Goal: Book appointment/travel/reservation

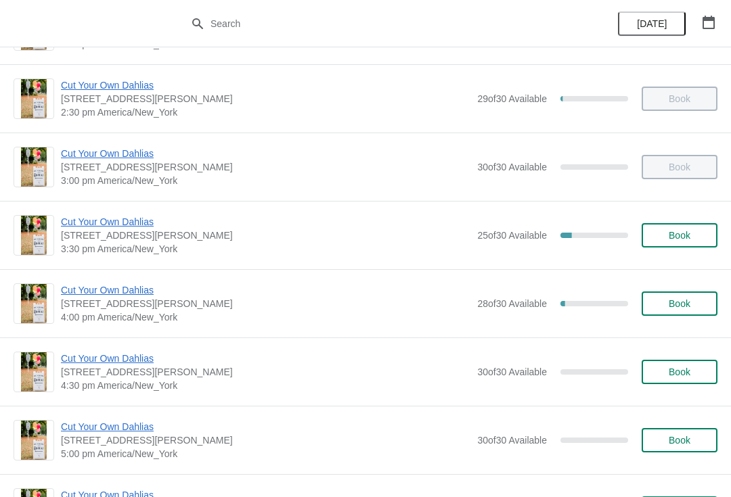
scroll to position [812, 0]
click at [680, 307] on span "Book" at bounding box center [679, 303] width 22 height 11
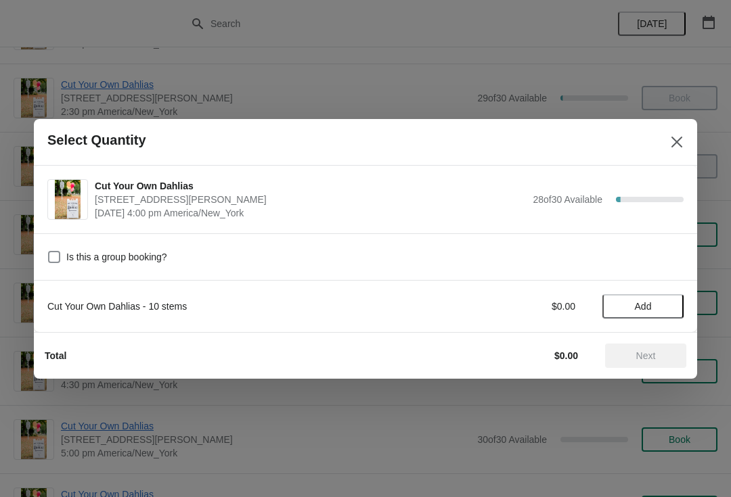
click at [659, 313] on button "Add" at bounding box center [642, 306] width 81 height 24
click at [668, 355] on span "Next" at bounding box center [646, 355] width 60 height 11
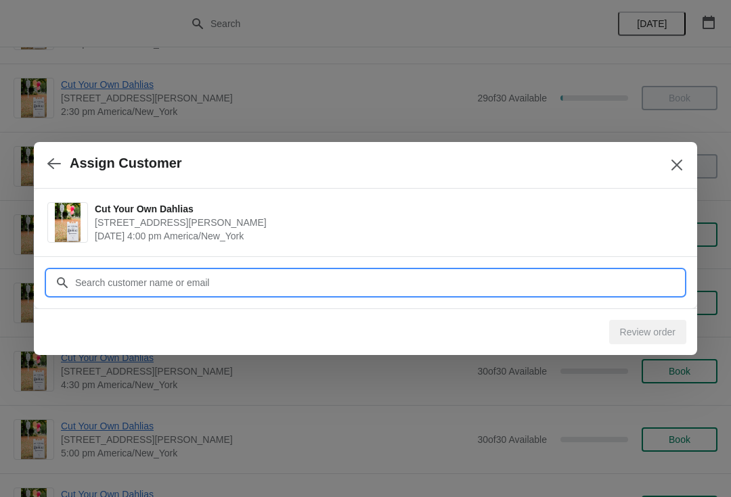
click at [367, 290] on input "Customer" at bounding box center [378, 283] width 609 height 24
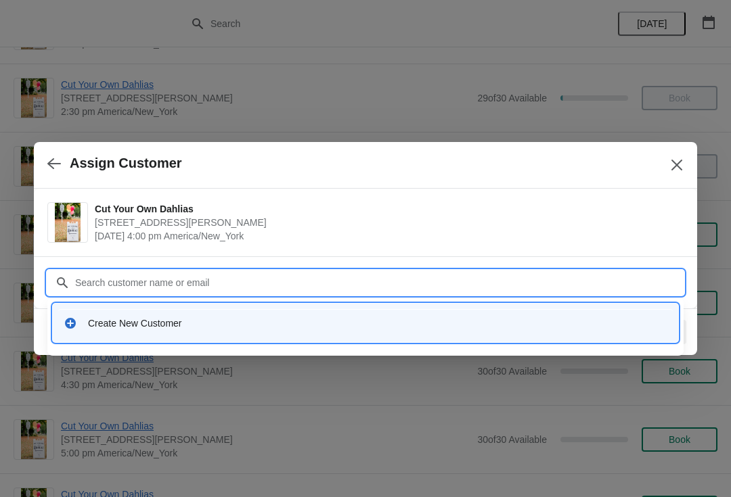
click at [181, 320] on div "Create New Customer" at bounding box center [377, 324] width 579 height 14
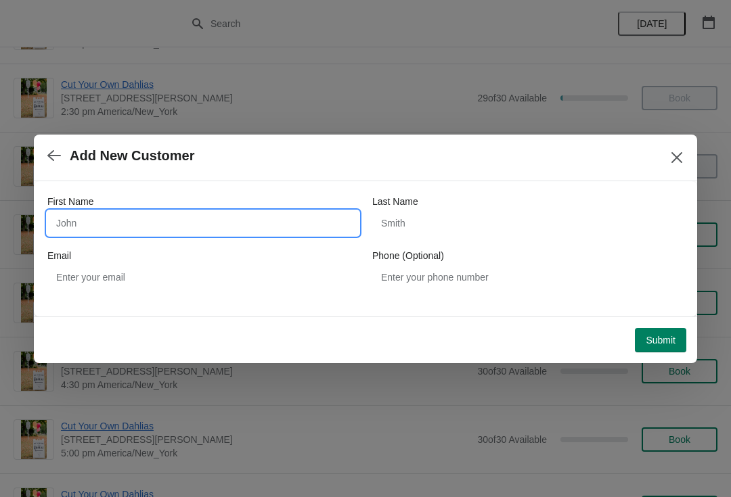
click at [304, 218] on input "First Name" at bounding box center [202, 223] width 311 height 24
type input "[PERSON_NAME]"
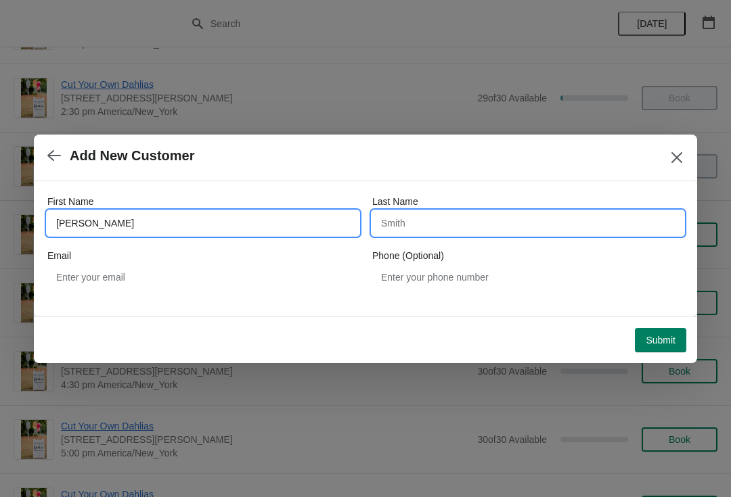
click at [459, 227] on input "Last Name" at bounding box center [527, 223] width 311 height 24
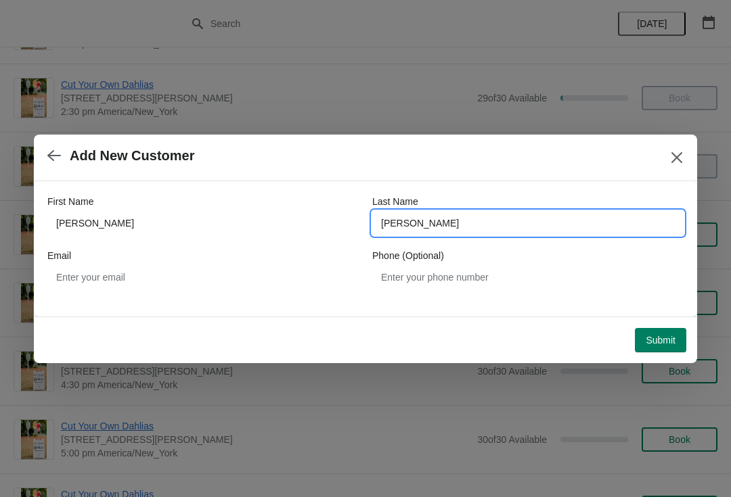
type input "[PERSON_NAME]"
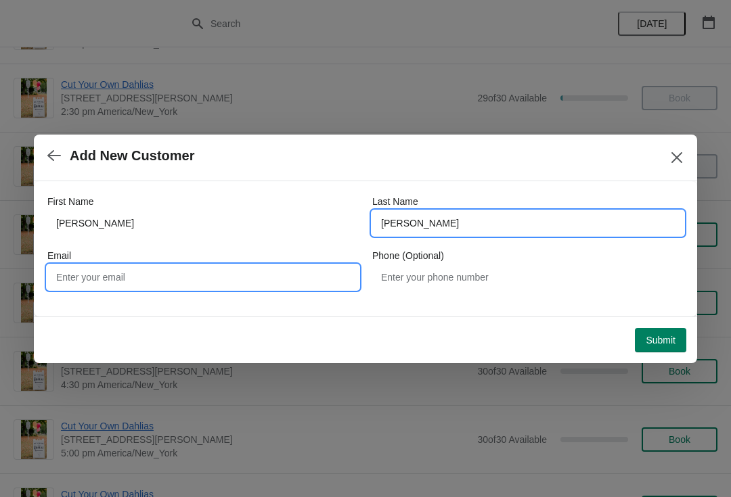
click at [216, 279] on input "Email" at bounding box center [202, 277] width 311 height 24
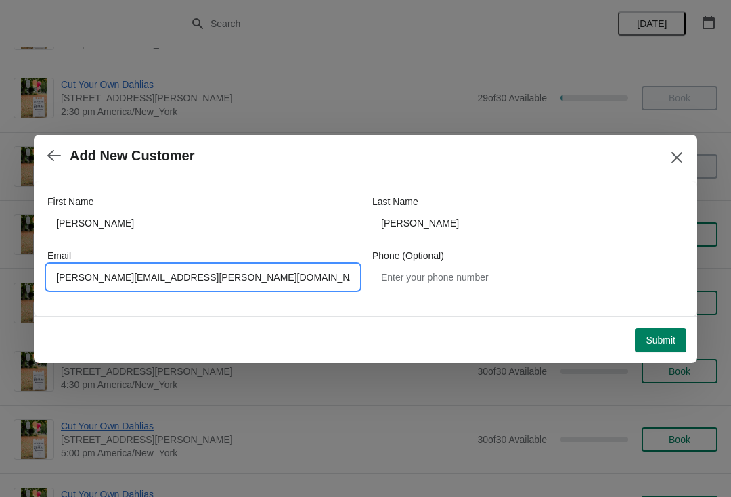
type input "Kristen.hannifan@gmail.com"
click at [676, 333] on button "Submit" at bounding box center [659, 340] width 51 height 24
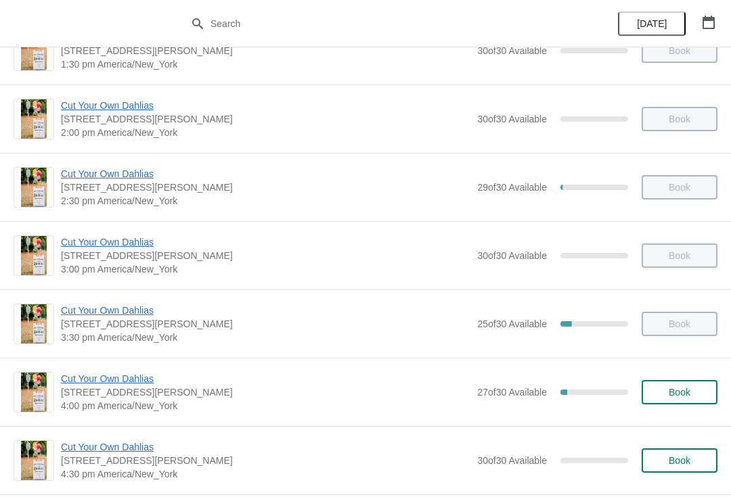
scroll to position [724, 0]
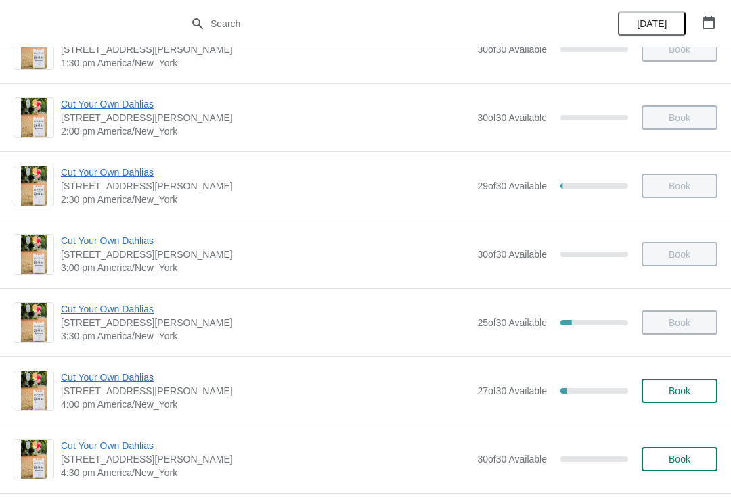
click at [689, 395] on span "Book" at bounding box center [679, 391] width 22 height 11
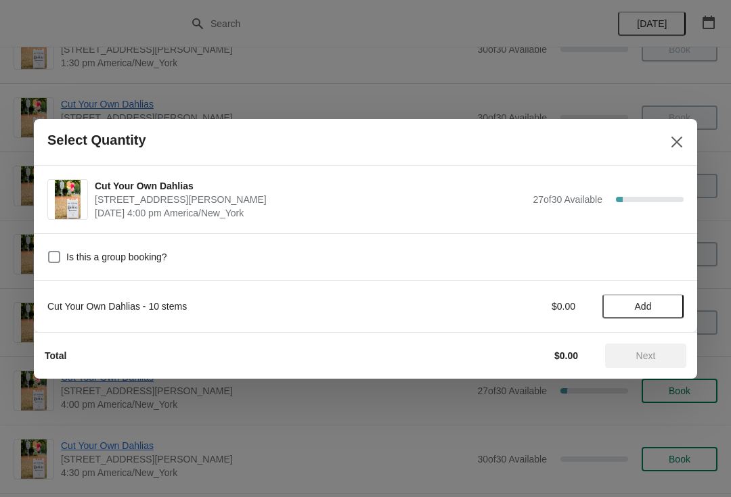
click at [661, 311] on span "Add" at bounding box center [642, 306] width 57 height 11
click at [665, 354] on span "Next" at bounding box center [646, 355] width 60 height 11
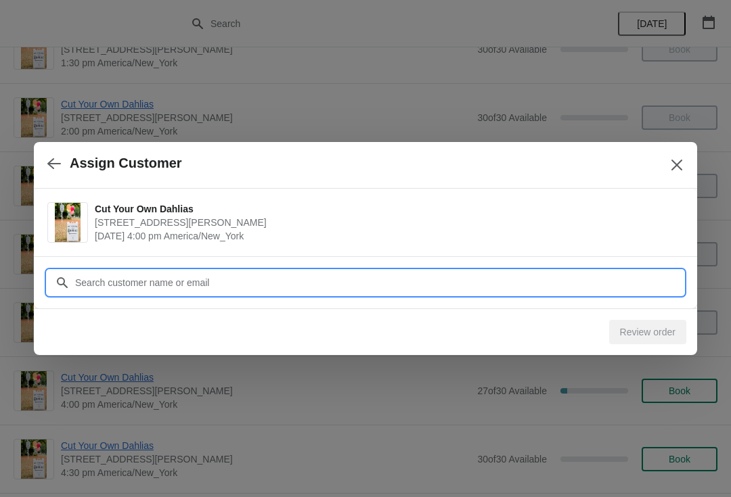
click at [450, 286] on input "Customer" at bounding box center [378, 283] width 609 height 24
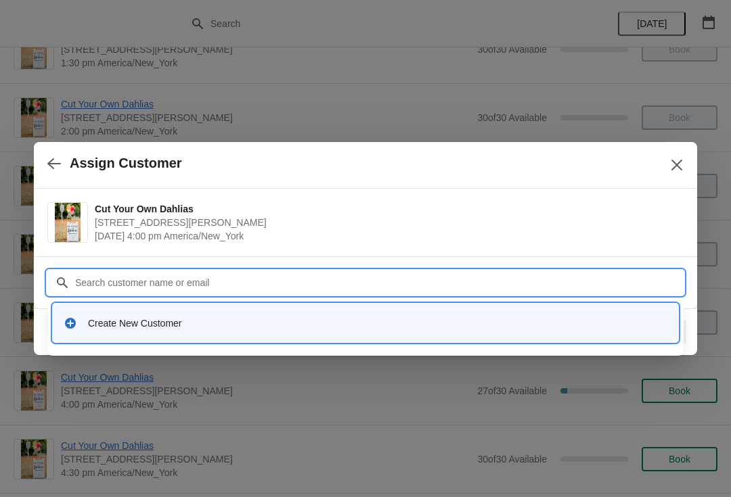
click at [290, 335] on div "Create New Customer" at bounding box center [365, 323] width 614 height 28
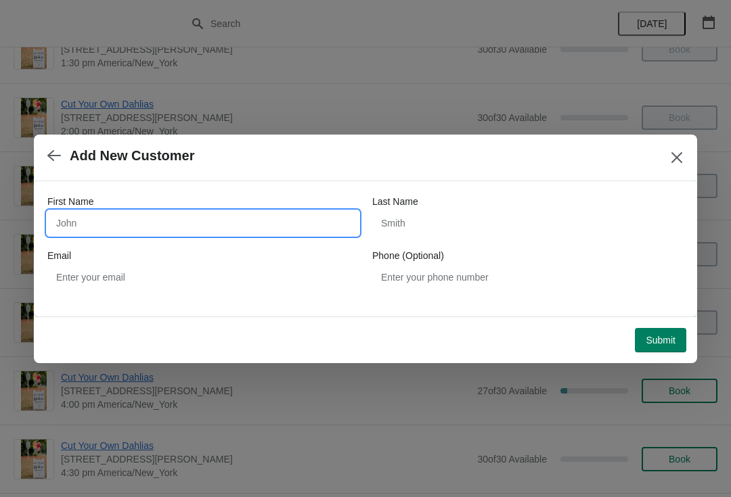
click at [321, 225] on input "First Name" at bounding box center [202, 223] width 311 height 24
type input "Adeline"
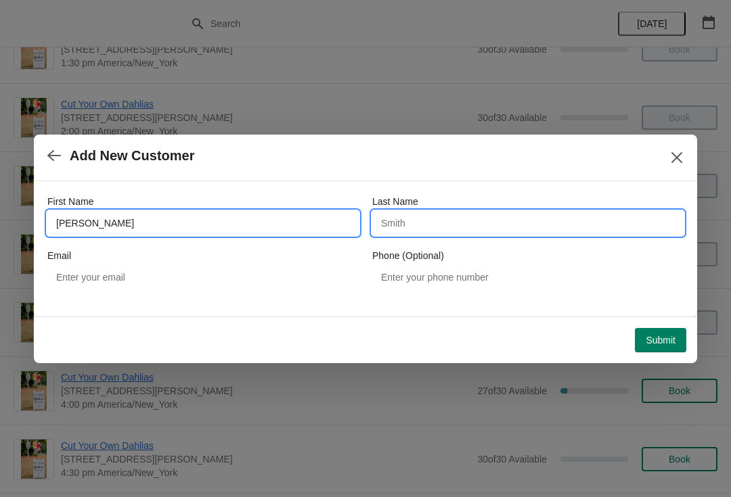
click at [486, 225] on input "Last Name" at bounding box center [527, 223] width 311 height 24
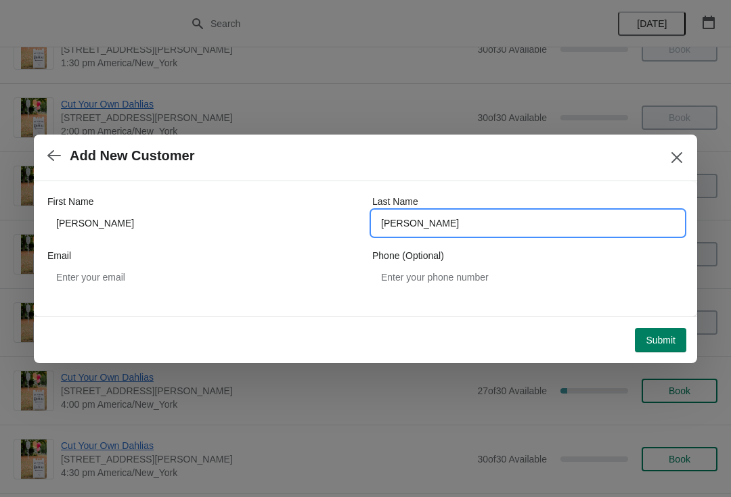
type input "Shaughnessy"
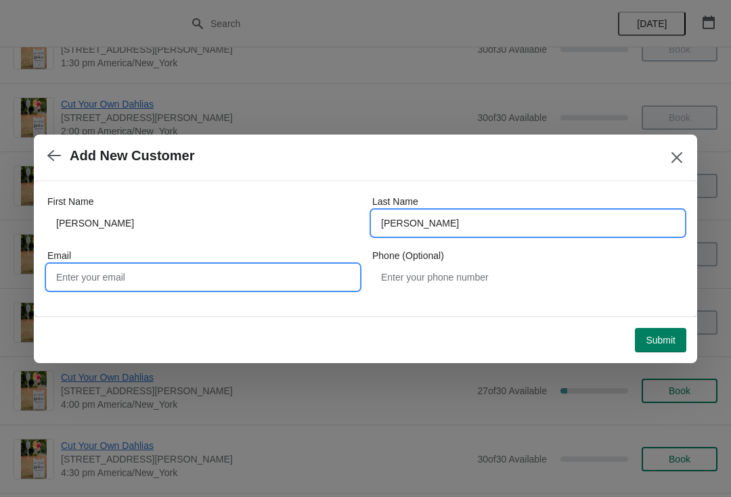
click at [266, 283] on input "Email" at bounding box center [202, 277] width 311 height 24
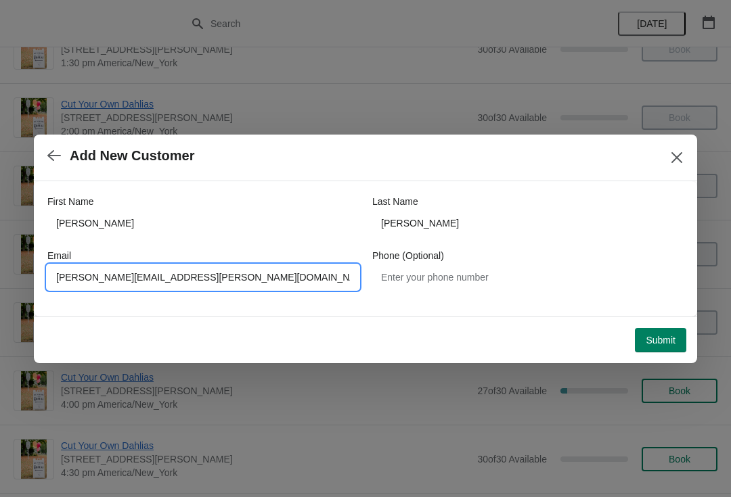
type input "Adeline.v.shaughnessy@gmail.com"
click at [677, 329] on button "Submit" at bounding box center [659, 340] width 51 height 24
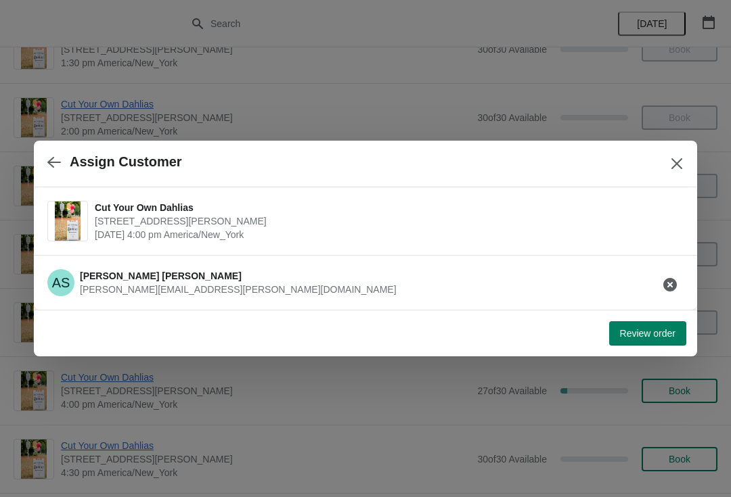
click at [663, 340] on button "Review order" at bounding box center [647, 333] width 77 height 24
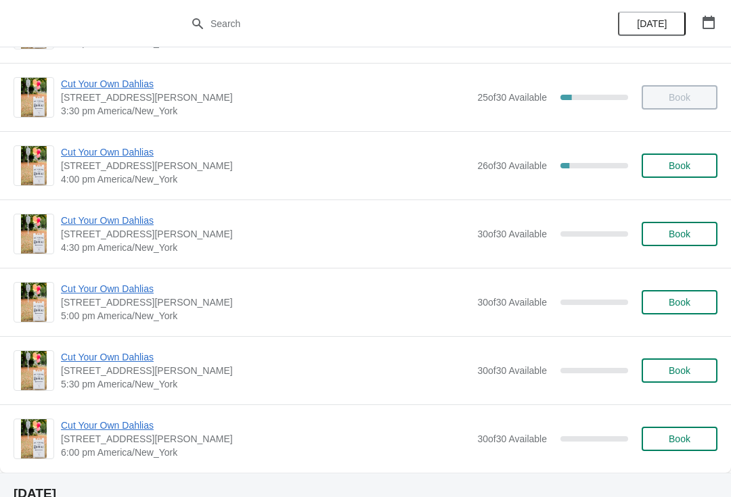
scroll to position [949, 0]
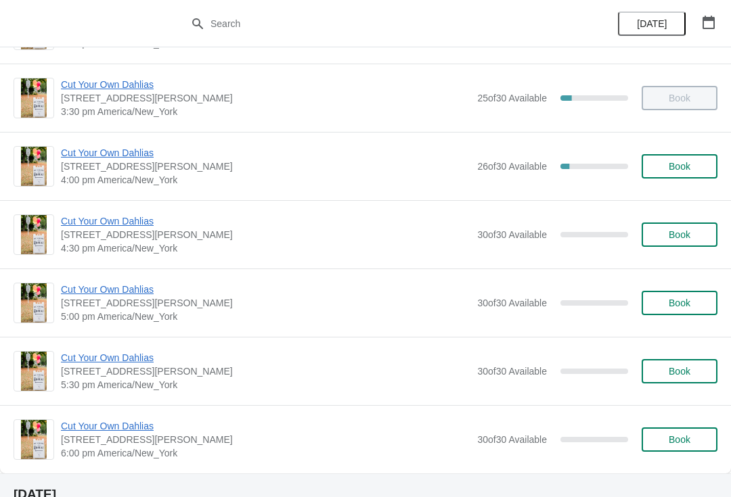
click at [691, 238] on span "Book" at bounding box center [678, 234] width 51 height 11
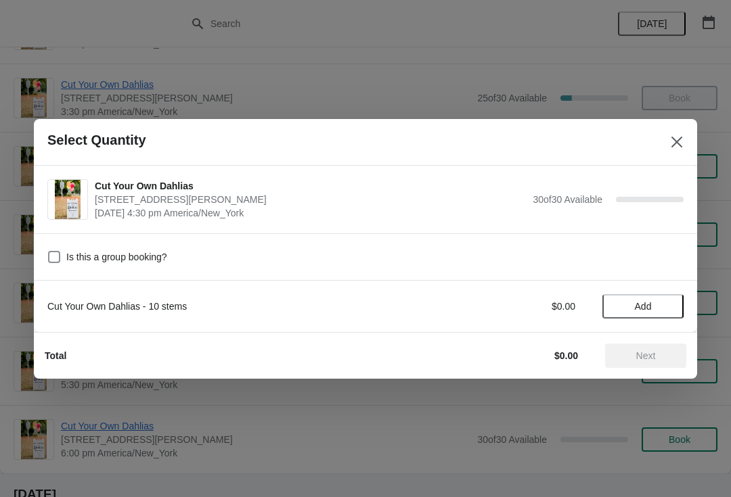
click at [680, 141] on icon "Close" at bounding box center [677, 142] width 14 height 14
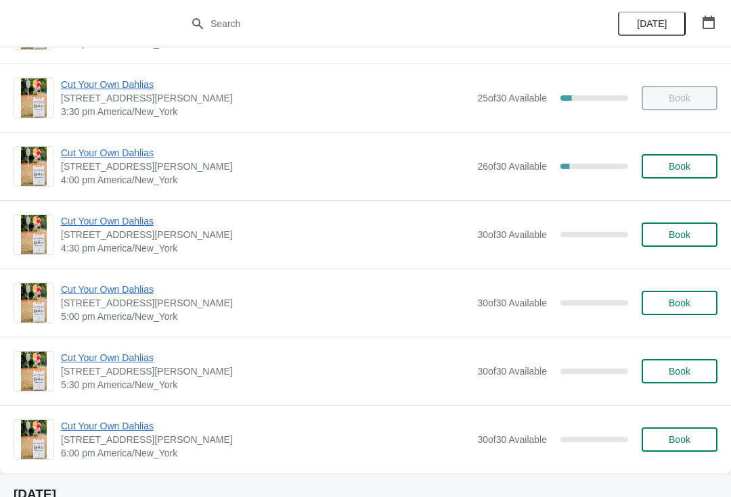
click at [141, 158] on span "Cut Your Own Dahlias" at bounding box center [265, 153] width 409 height 14
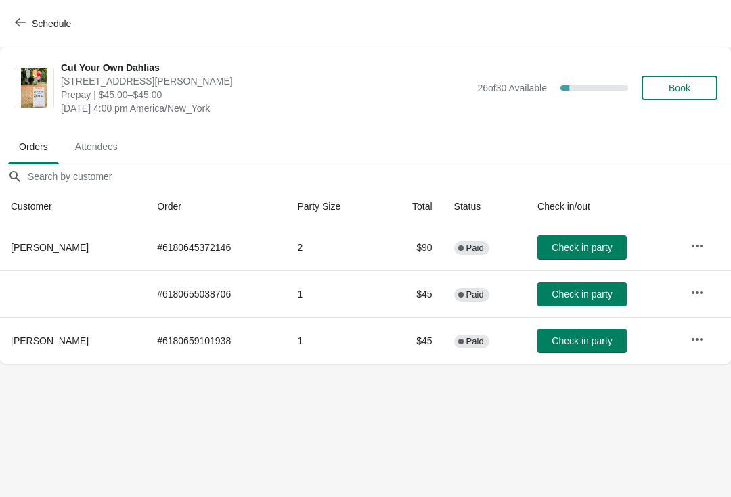
click at [607, 255] on button "Check in party" at bounding box center [581, 247] width 89 height 24
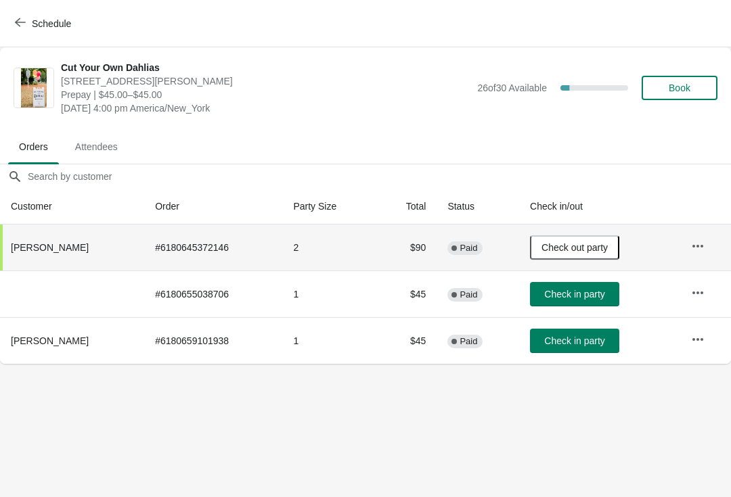
click at [604, 344] on span "Check in party" at bounding box center [574, 340] width 60 height 11
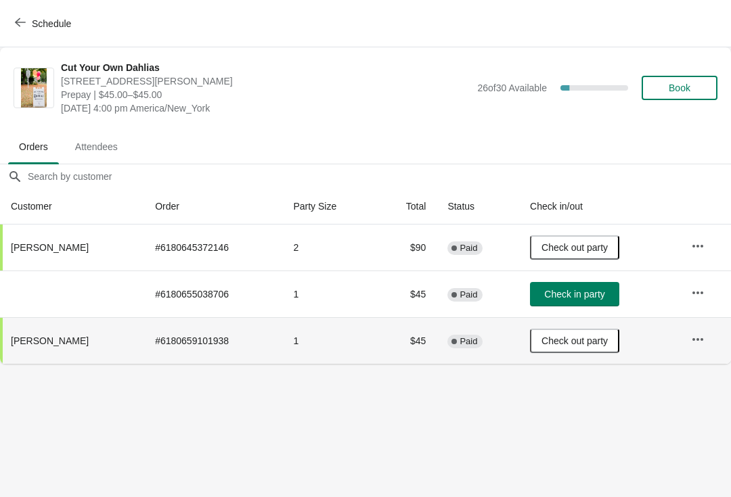
click at [60, 26] on span "Schedule" at bounding box center [51, 23] width 39 height 11
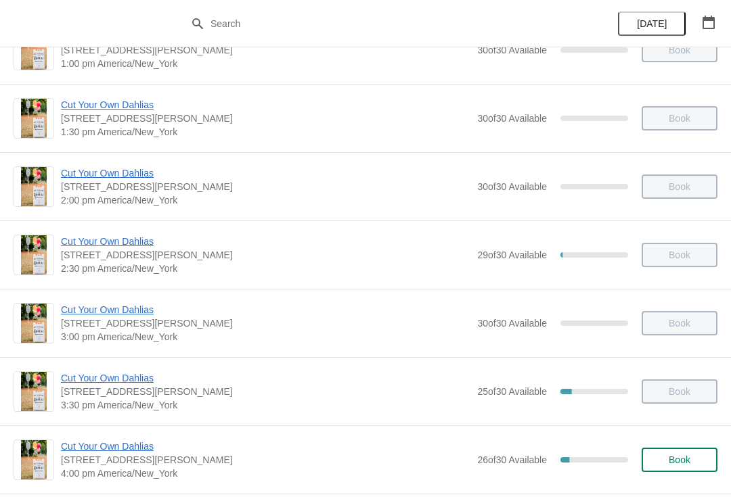
scroll to position [674, 0]
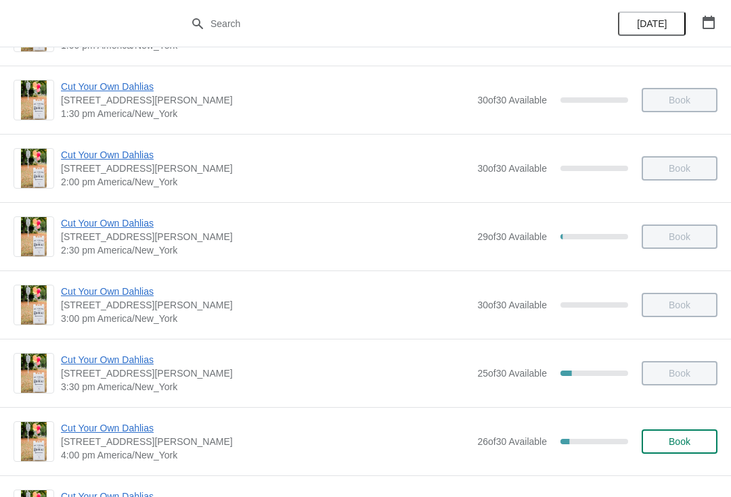
click at [514, 236] on span "29 of 30 Available" at bounding box center [512, 236] width 70 height 11
click at [146, 229] on span "Cut Your Own Dahlias" at bounding box center [265, 223] width 409 height 14
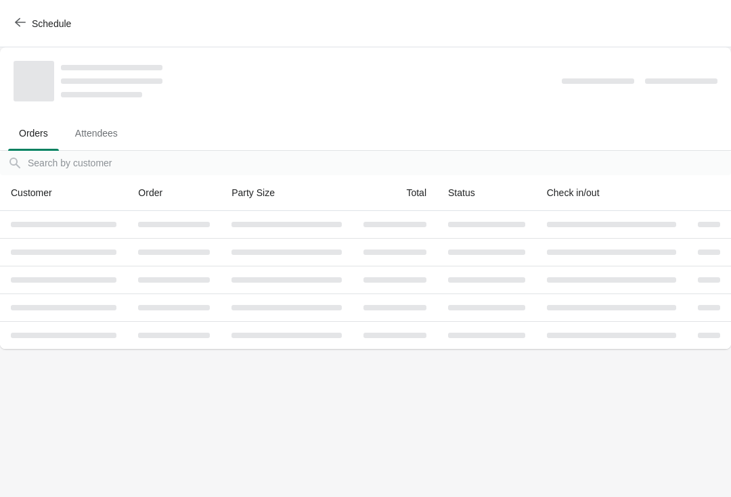
scroll to position [0, 0]
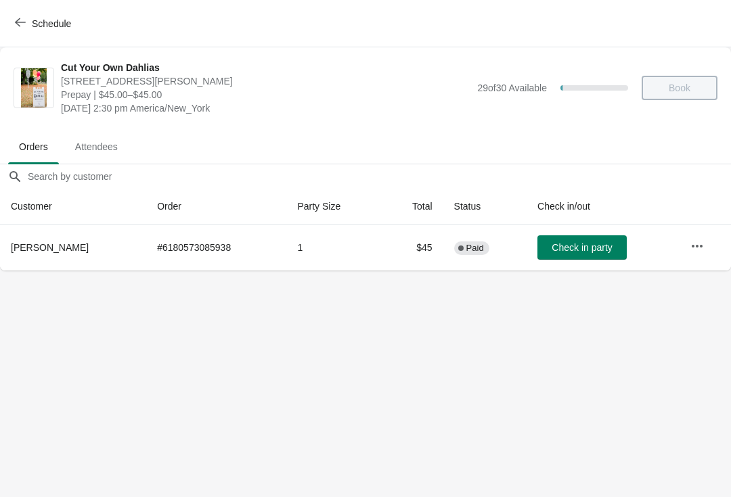
click at [584, 243] on span "Check in party" at bounding box center [581, 247] width 60 height 11
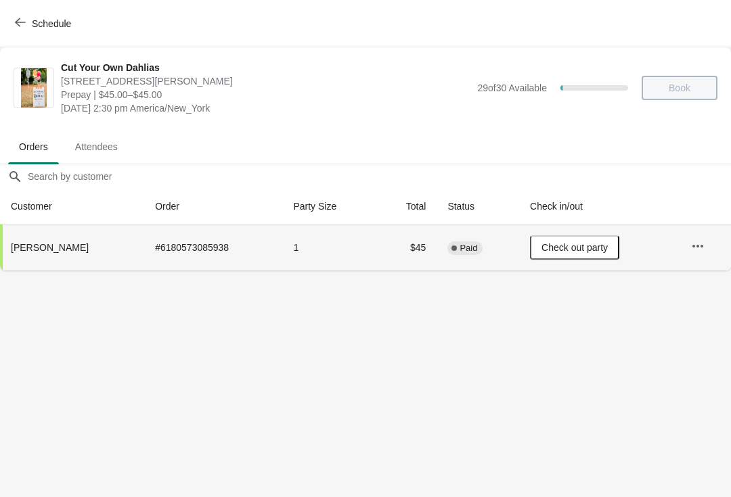
click at [49, 24] on span "Schedule" at bounding box center [51, 23] width 39 height 11
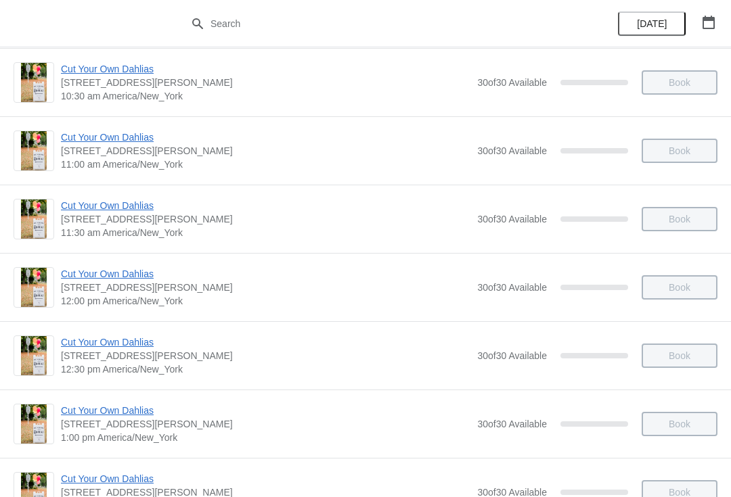
scroll to position [308, 0]
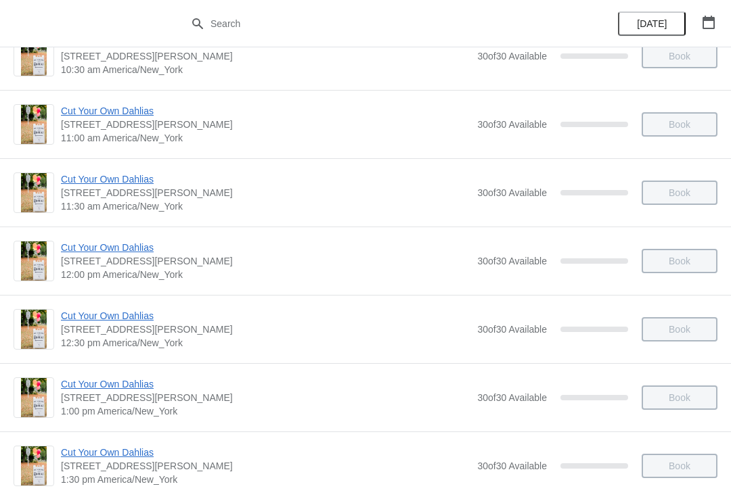
click at [143, 254] on span "Cut Your Own Dahlias" at bounding box center [265, 248] width 409 height 14
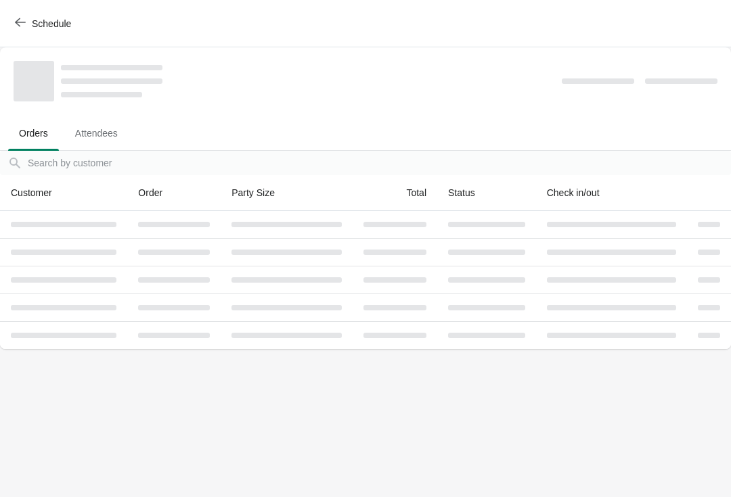
scroll to position [0, 0]
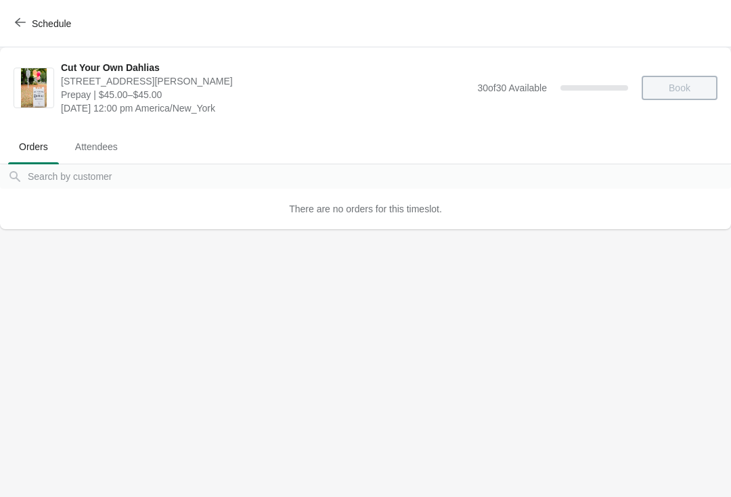
click at [60, 29] on span "Schedule" at bounding box center [51, 23] width 39 height 11
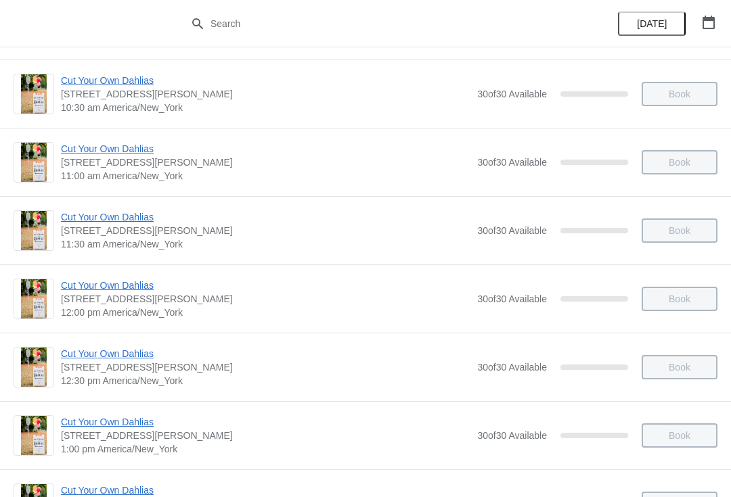
scroll to position [275, 0]
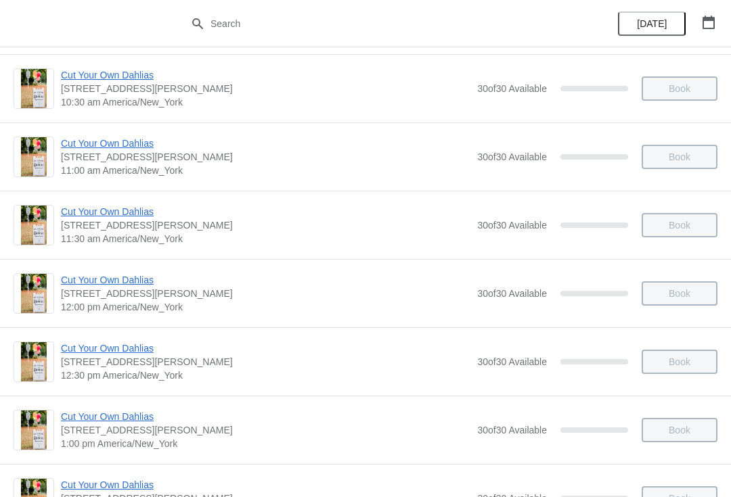
click at [126, 214] on span "Cut Your Own Dahlias" at bounding box center [265, 212] width 409 height 14
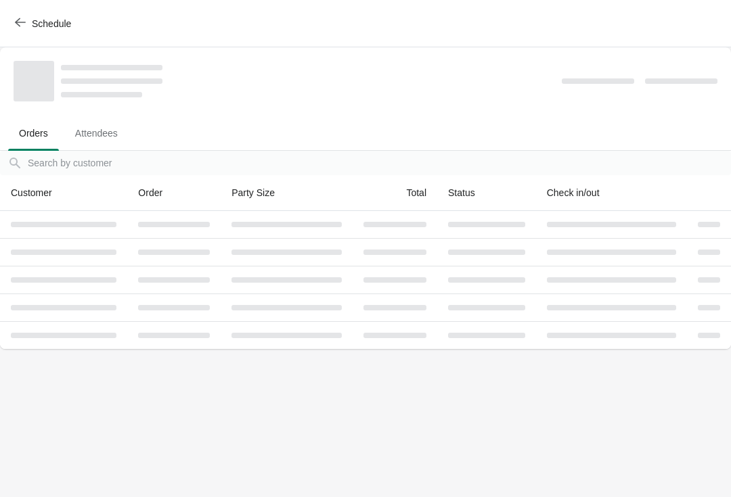
scroll to position [0, 0]
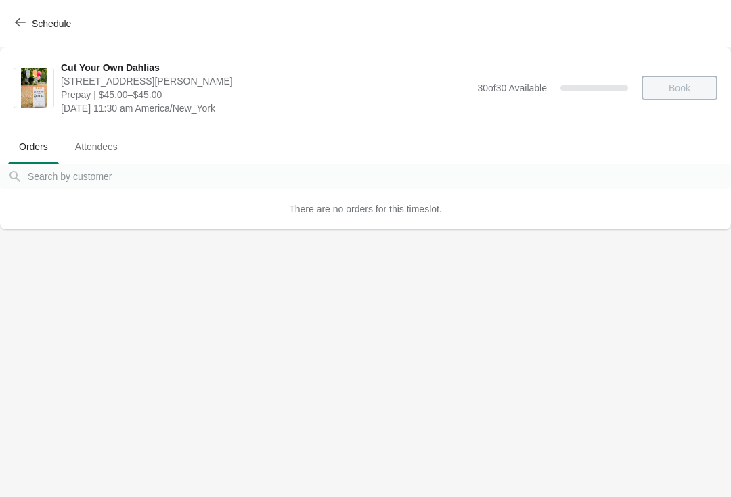
click at [58, 22] on span "Schedule" at bounding box center [51, 23] width 39 height 11
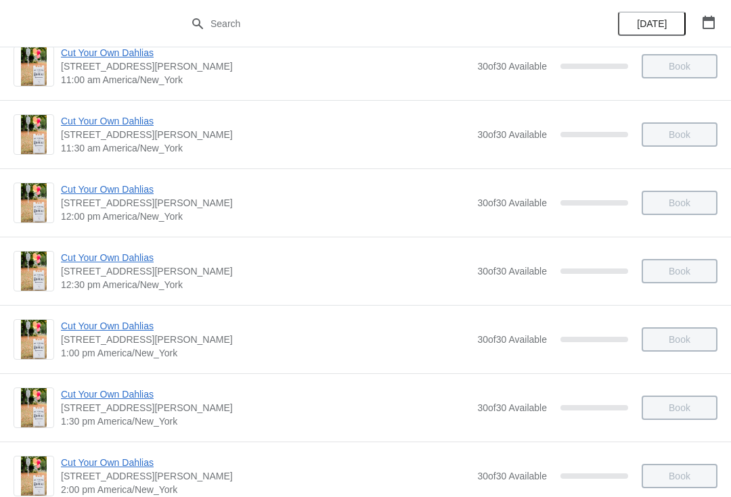
scroll to position [375, 0]
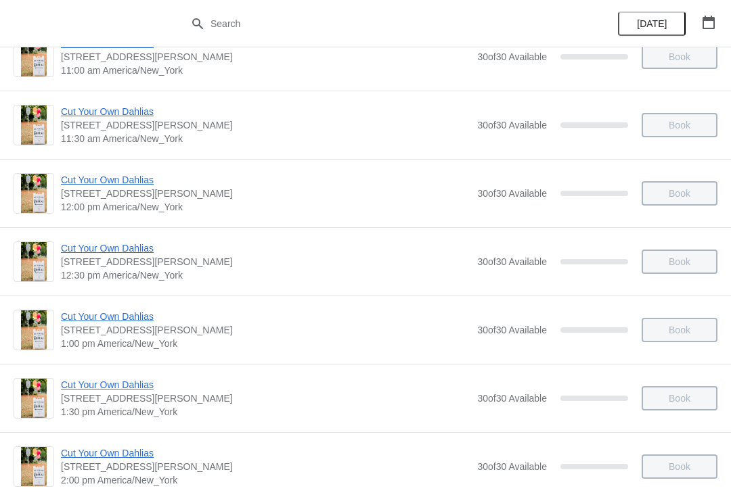
click at [143, 390] on span "Cut Your Own Dahlias" at bounding box center [265, 385] width 409 height 14
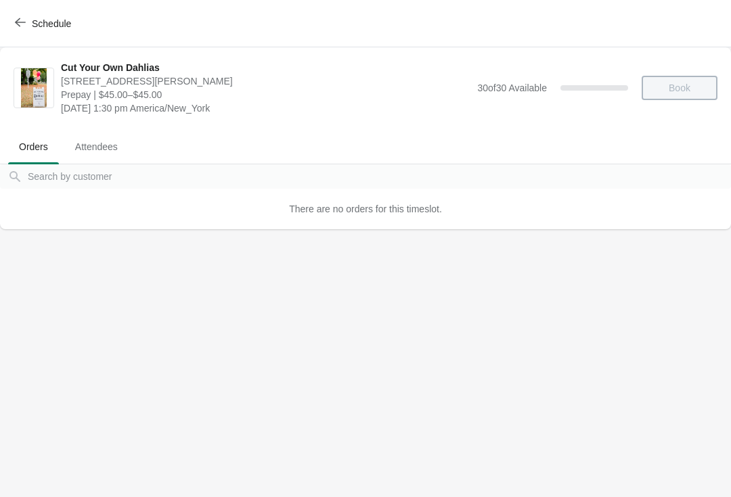
click at [65, 22] on span "Schedule" at bounding box center [51, 23] width 39 height 11
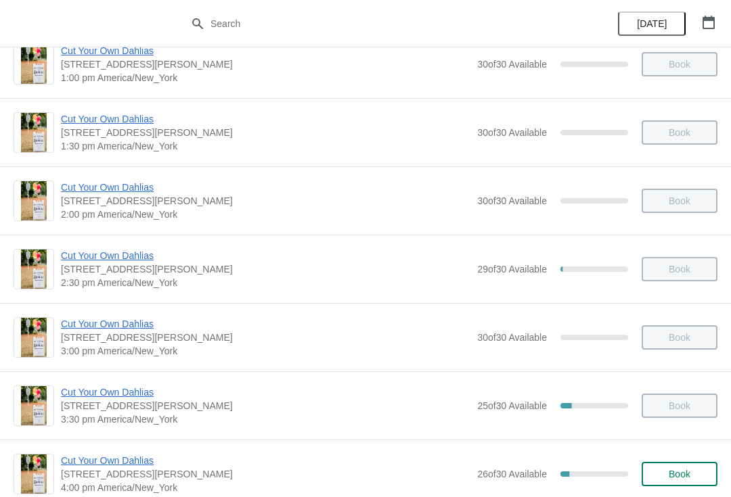
scroll to position [642, 0]
click at [135, 191] on span "Cut Your Own Dahlias" at bounding box center [265, 187] width 409 height 14
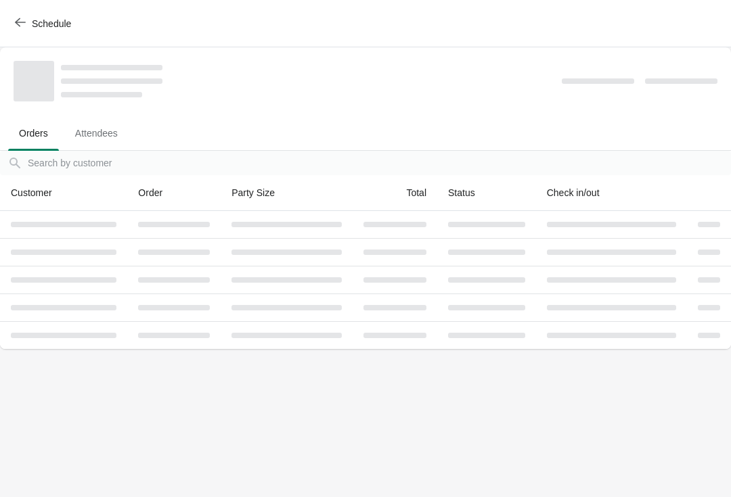
scroll to position [0, 0]
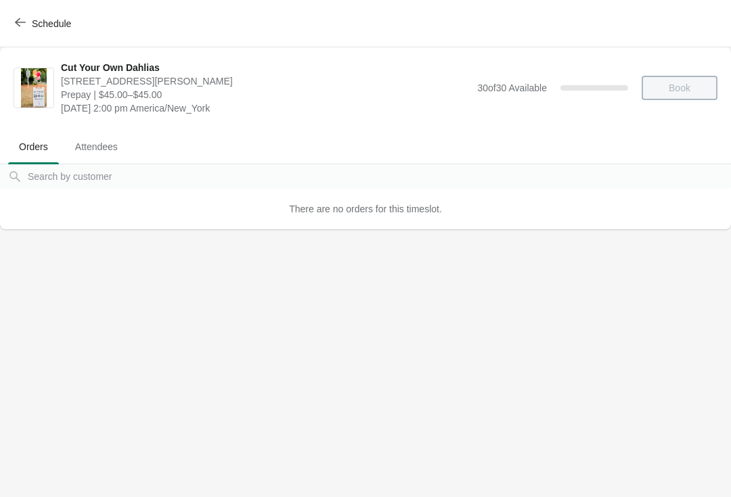
click at [48, 25] on span "Schedule" at bounding box center [51, 23] width 39 height 11
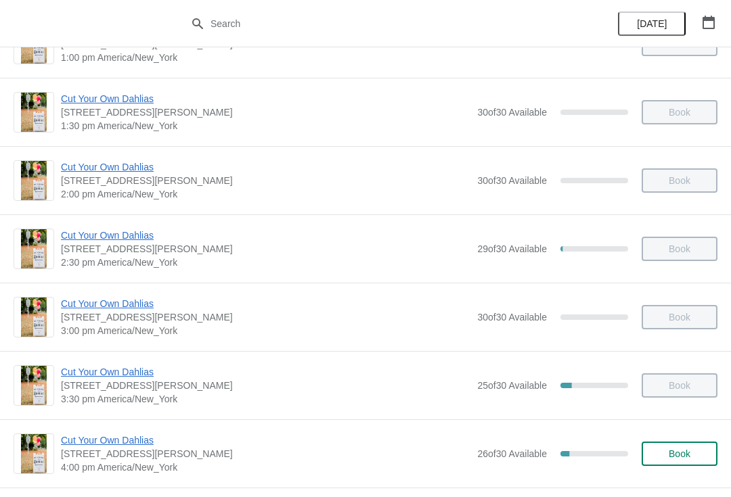
scroll to position [706, 0]
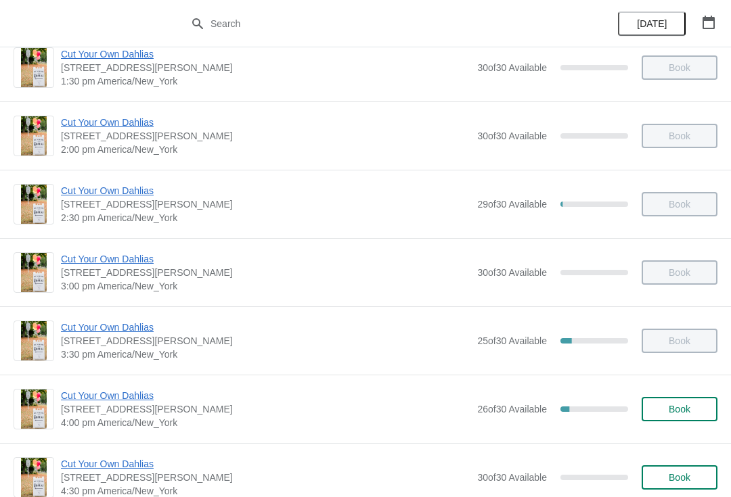
click at [144, 196] on span "Cut Your Own Dahlias" at bounding box center [265, 191] width 409 height 14
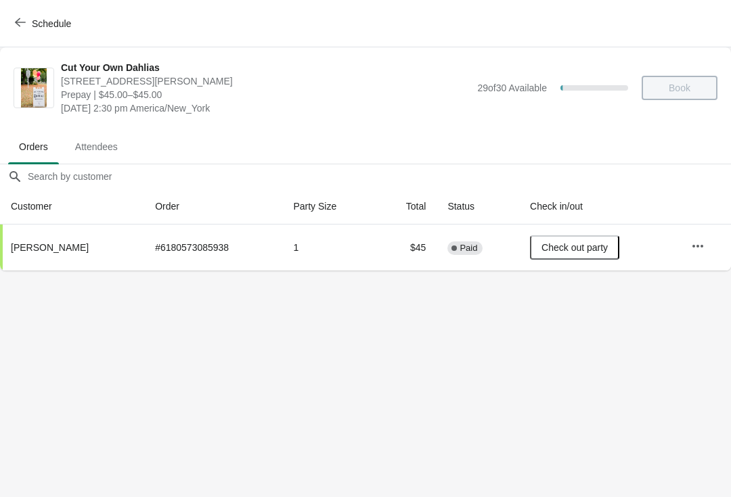
scroll to position [0, 0]
click at [66, 35] on button "Schedule" at bounding box center [44, 23] width 75 height 24
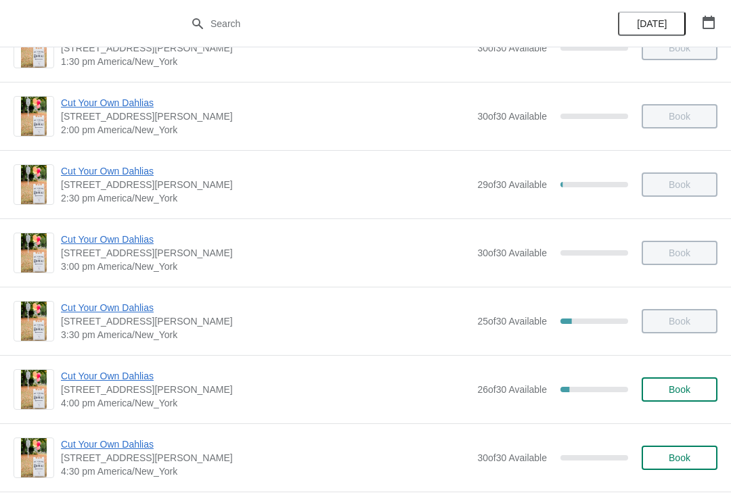
scroll to position [726, 0]
click at [152, 243] on span "Cut Your Own Dahlias" at bounding box center [265, 239] width 409 height 14
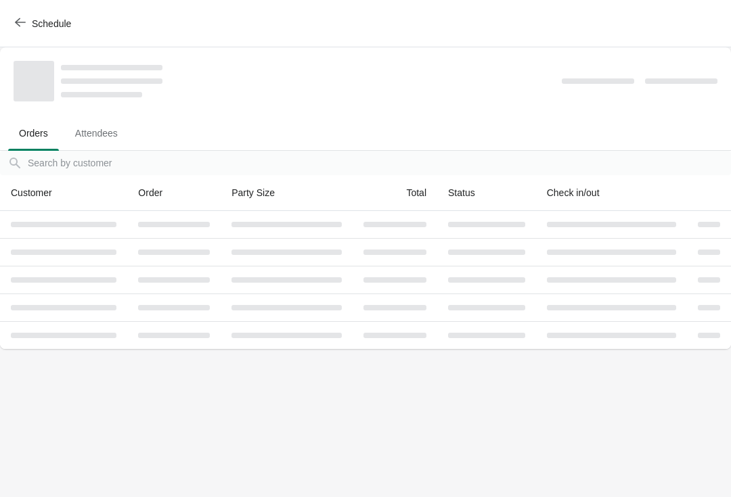
scroll to position [0, 0]
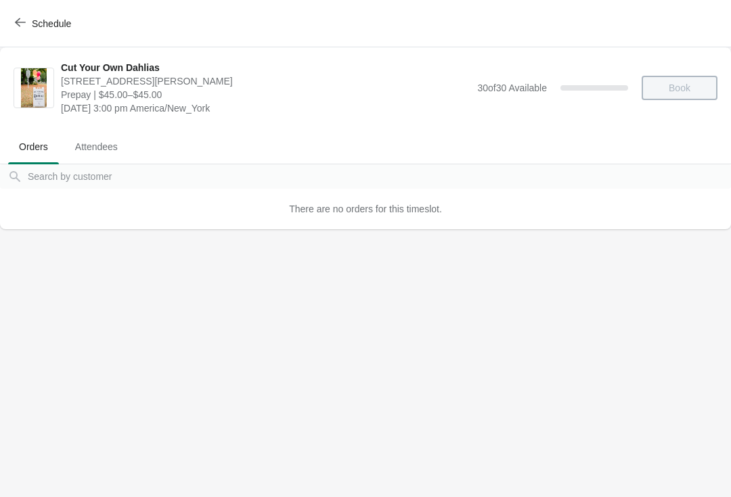
click at [58, 24] on span "Schedule" at bounding box center [51, 23] width 39 height 11
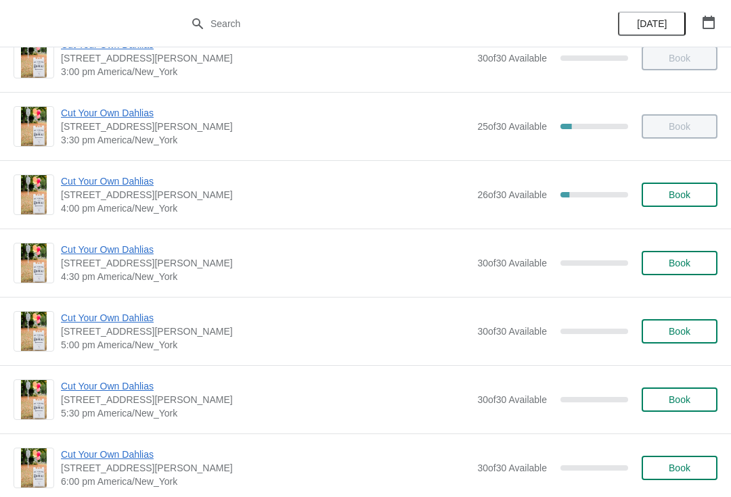
scroll to position [920, 0]
click at [691, 204] on button "Book" at bounding box center [679, 195] width 76 height 24
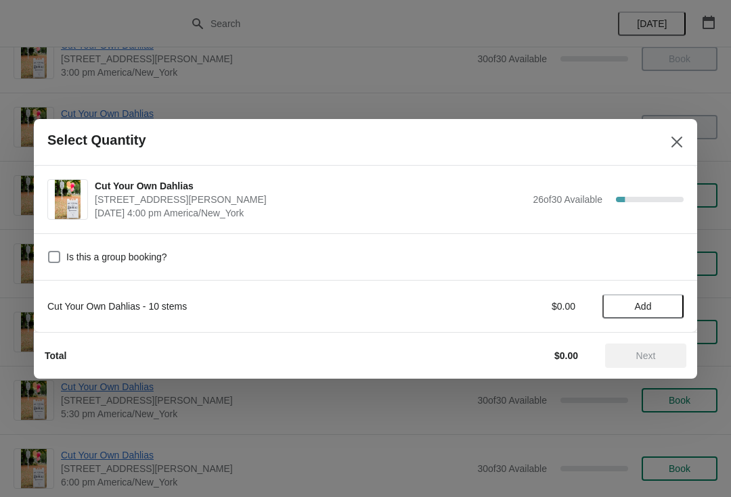
click at [658, 313] on button "Add" at bounding box center [642, 306] width 81 height 24
click at [669, 309] on icon at bounding box center [666, 306] width 14 height 14
click at [666, 311] on icon at bounding box center [666, 306] width 14 height 14
click at [662, 355] on span "Next" at bounding box center [646, 355] width 60 height 11
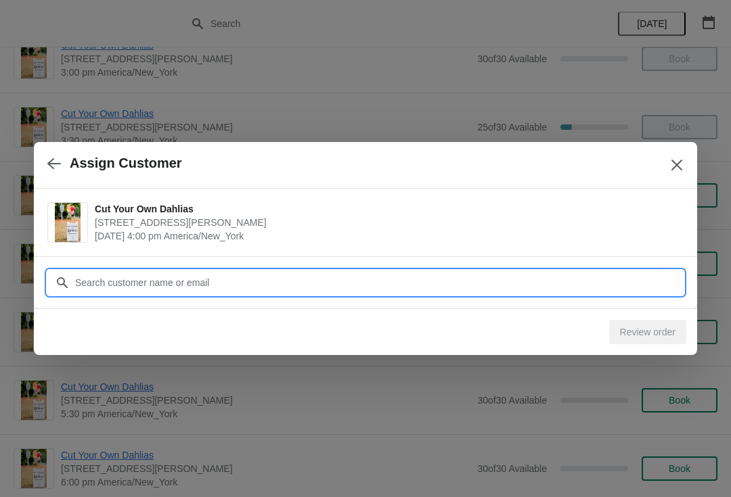
click at [432, 290] on input "Customer" at bounding box center [378, 283] width 609 height 24
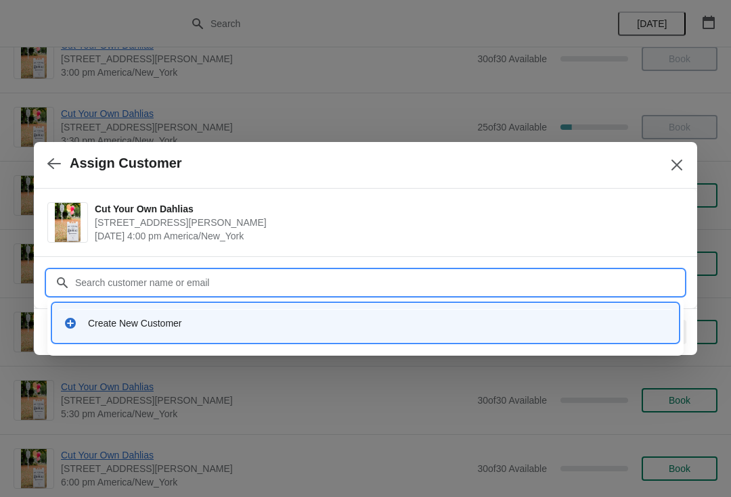
click at [190, 329] on div "Create New Customer" at bounding box center [377, 324] width 579 height 14
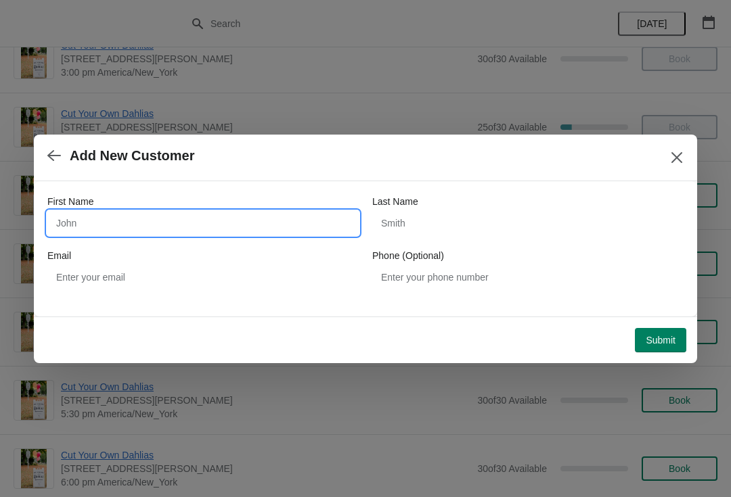
click at [107, 221] on input "First Name" at bounding box center [202, 223] width 311 height 24
type input "Christine"
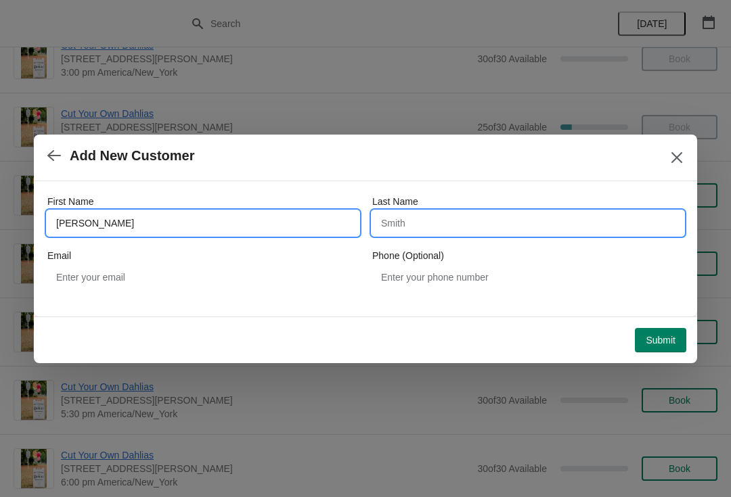
click at [500, 215] on input "Last Name" at bounding box center [527, 223] width 311 height 24
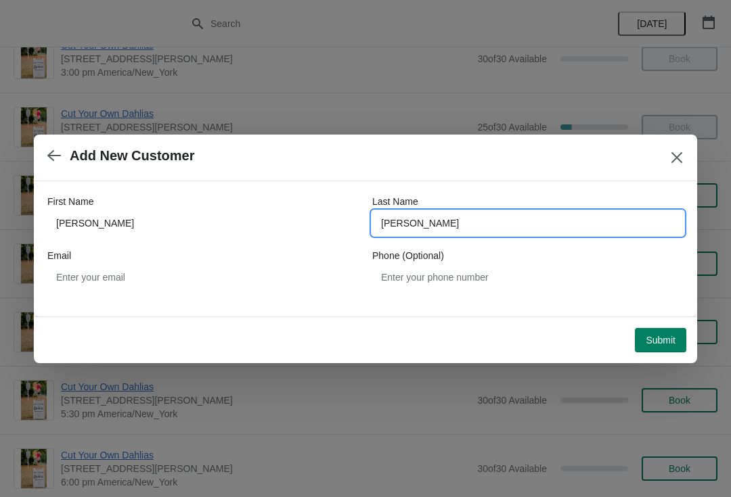
type input "Catanese"
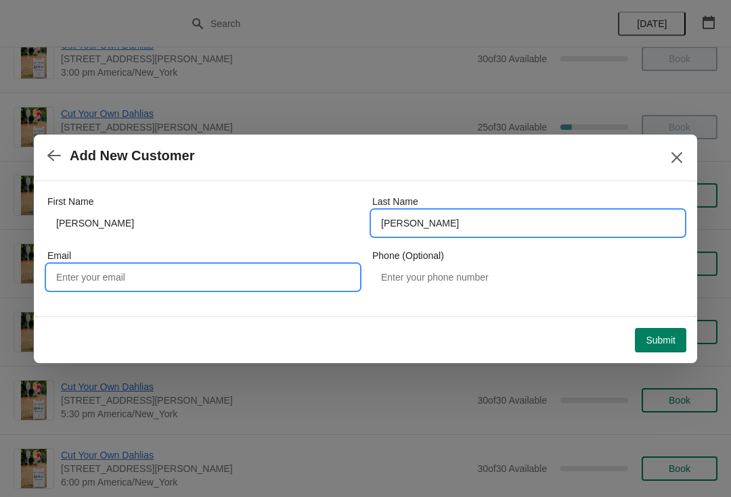
click at [238, 285] on input "Email" at bounding box center [202, 277] width 311 height 24
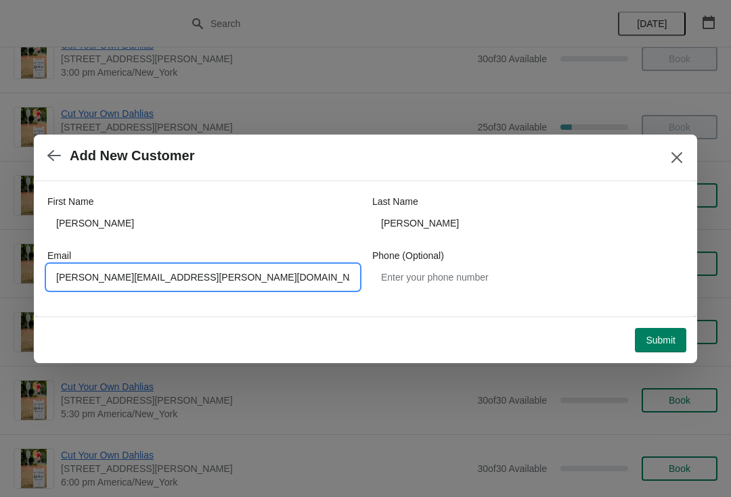
type input "Christine.catanese@yahoo.com"
click at [668, 332] on button "Submit" at bounding box center [659, 340] width 51 height 24
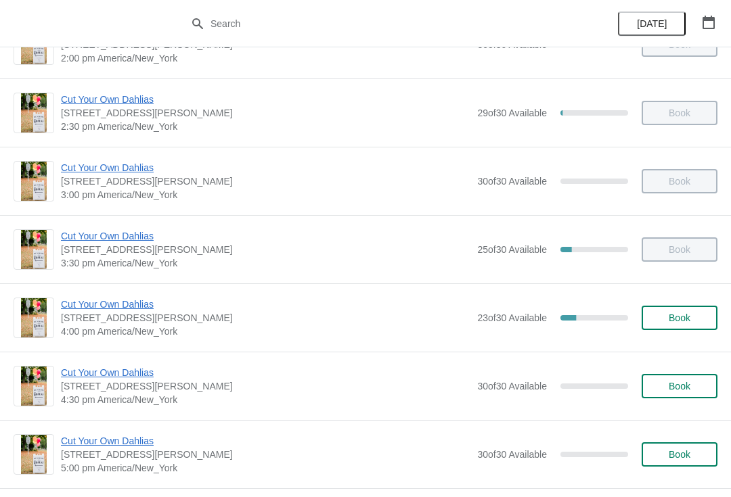
scroll to position [812, 0]
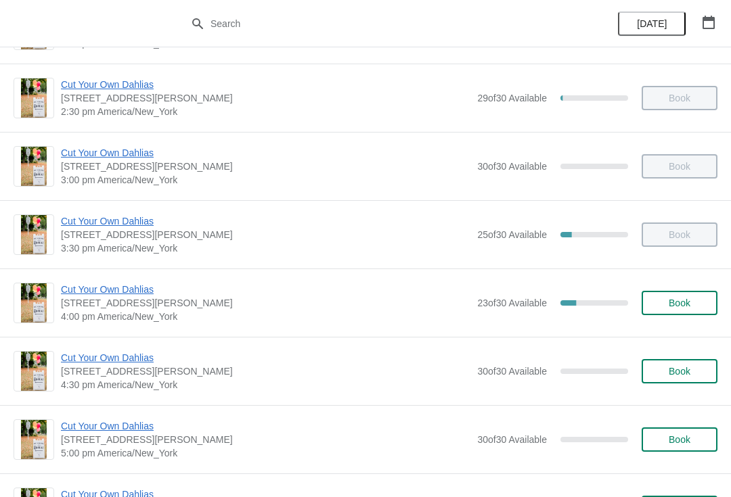
click at [679, 380] on button "Book" at bounding box center [679, 371] width 76 height 24
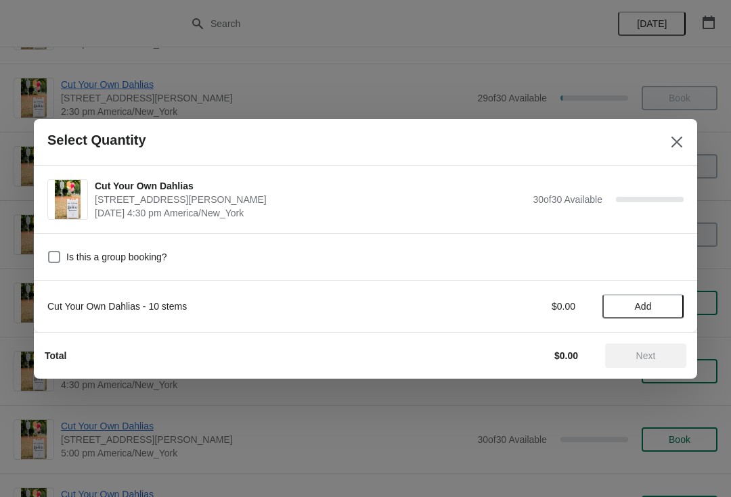
click at [664, 300] on button "Add" at bounding box center [642, 306] width 81 height 24
click at [661, 358] on span "Next" at bounding box center [646, 355] width 60 height 11
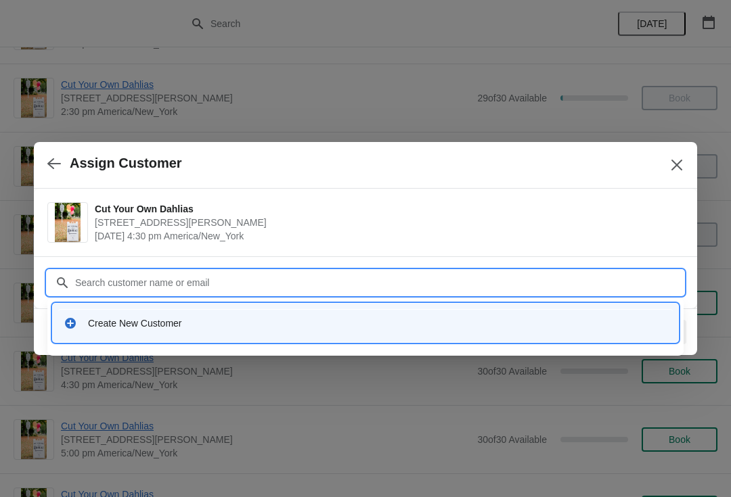
click at [275, 331] on div "Create New Customer" at bounding box center [365, 323] width 614 height 28
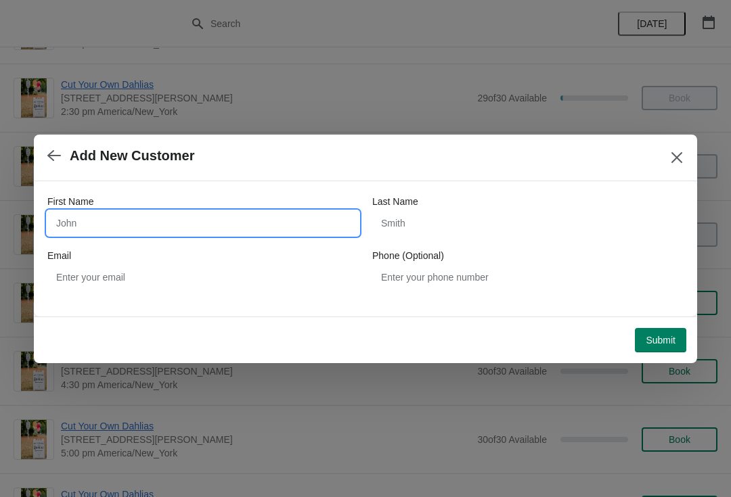
click at [266, 226] on input "First Name" at bounding box center [202, 223] width 311 height 24
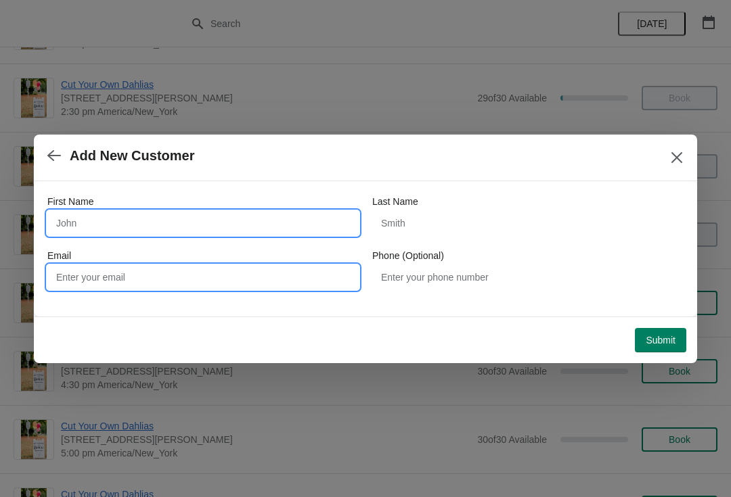
click at [238, 279] on input "Email" at bounding box center [202, 277] width 311 height 24
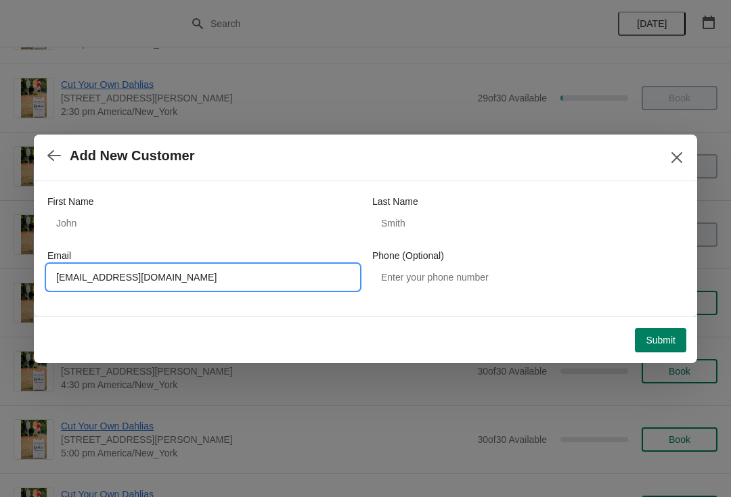
type input "[EMAIL_ADDRESS][DOMAIN_NAME]"
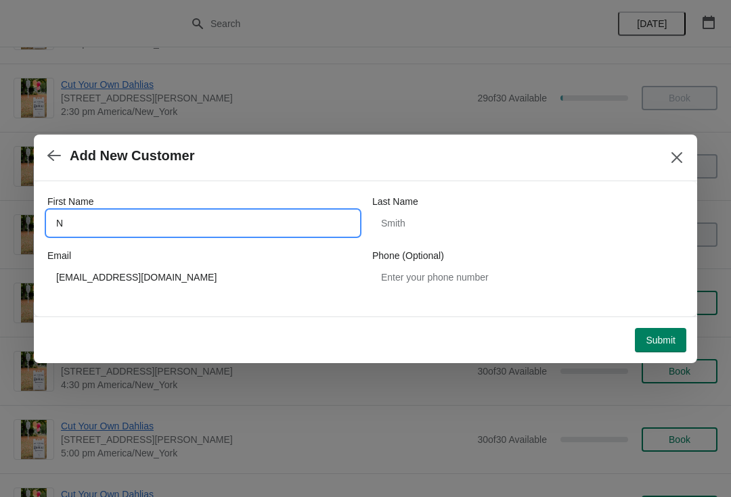
type input "N"
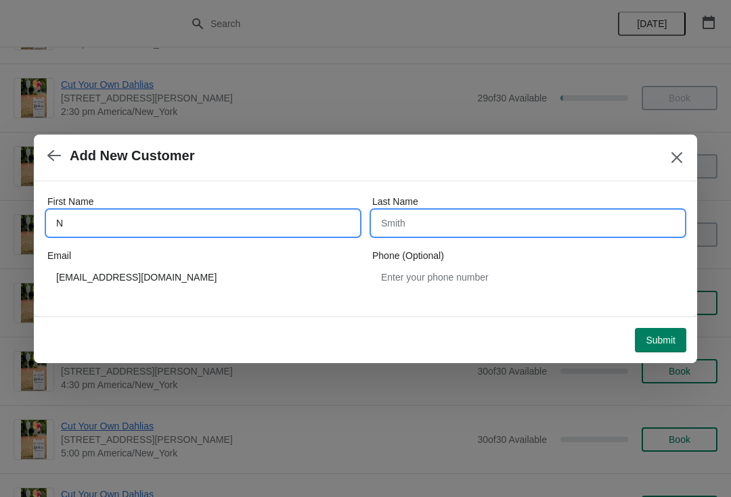
click at [595, 224] on input "Last Name" at bounding box center [527, 223] width 311 height 24
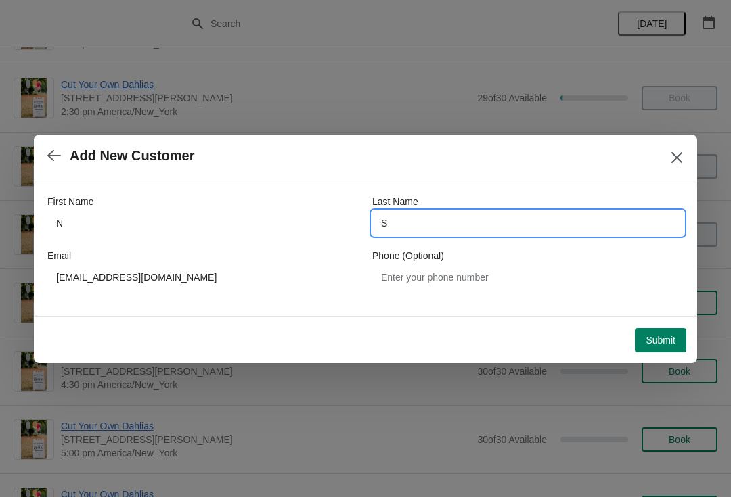
type input "S"
click at [665, 331] on button "Submit" at bounding box center [659, 340] width 51 height 24
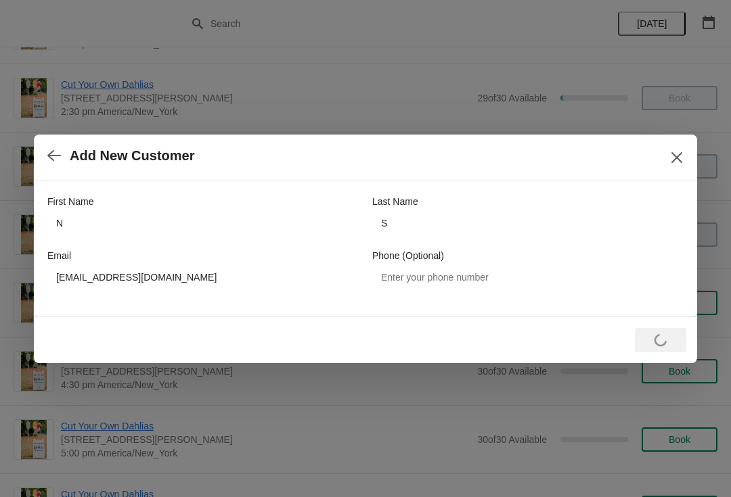
click at [662, 347] on div "Loading Submit" at bounding box center [659, 340] width 51 height 24
click at [680, 161] on icon "Close" at bounding box center [676, 157] width 11 height 11
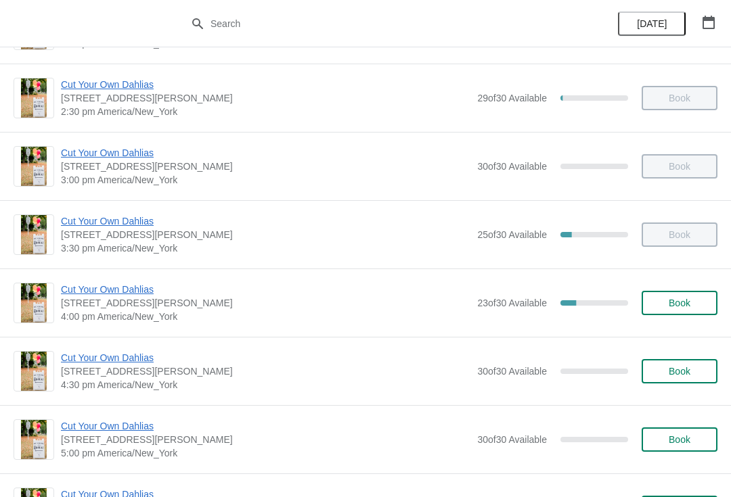
click at [699, 374] on span "Book" at bounding box center [678, 371] width 51 height 11
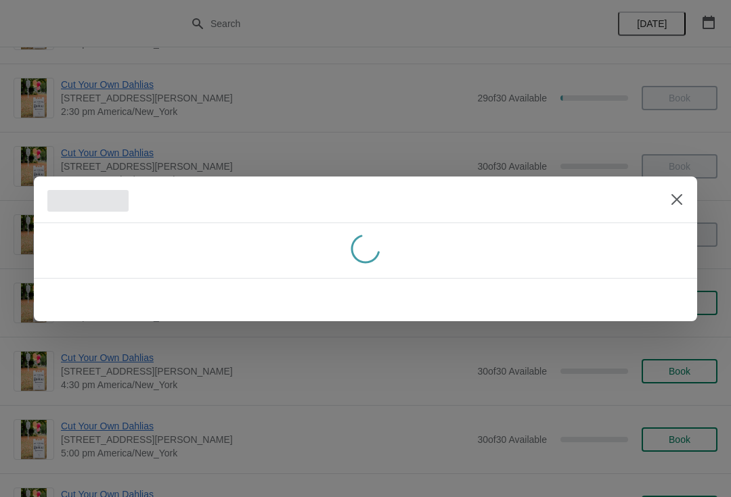
scroll to position [0, 0]
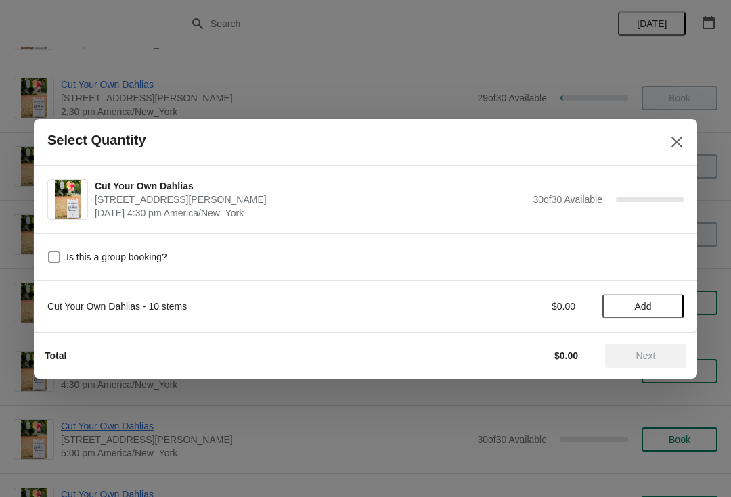
click at [668, 306] on span "Add" at bounding box center [642, 306] width 57 height 11
click at [658, 357] on span "Next" at bounding box center [646, 355] width 60 height 11
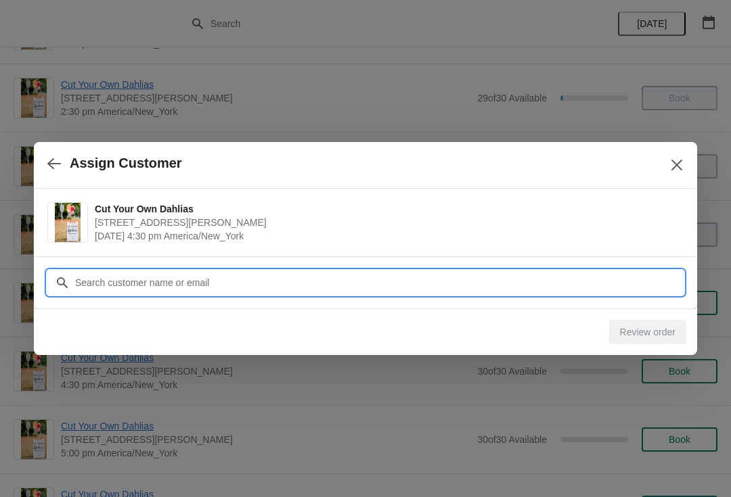
click at [499, 286] on input "Customer" at bounding box center [378, 283] width 609 height 24
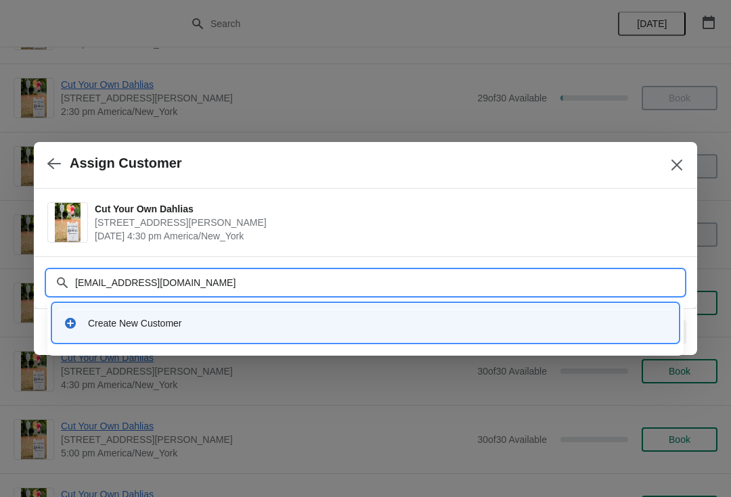
type input "[EMAIL_ADDRESS][DOMAIN_NAME]"
click at [197, 325] on div "Create New Customer" at bounding box center [377, 324] width 579 height 14
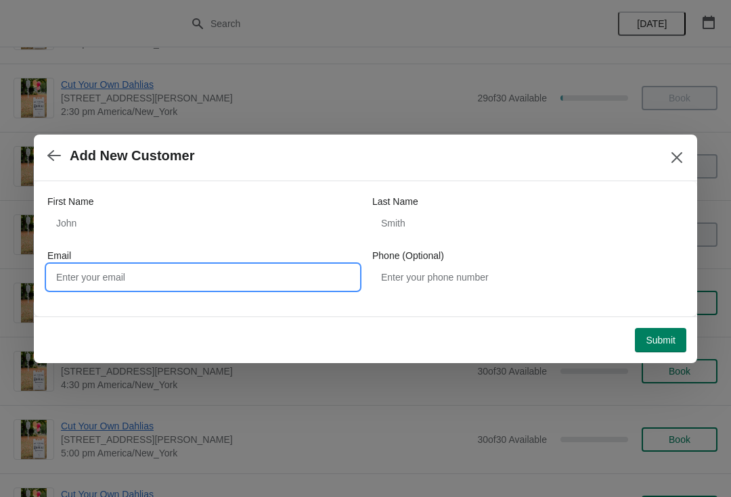
click at [277, 277] on input "Email" at bounding box center [202, 277] width 311 height 24
type input "[EMAIL_ADDRESS][DOMAIN_NAME]"
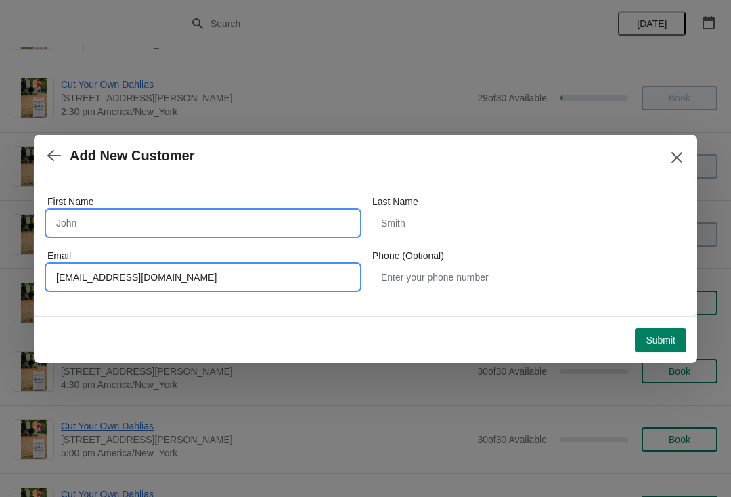
click at [296, 216] on input "First Name" at bounding box center [202, 223] width 311 height 24
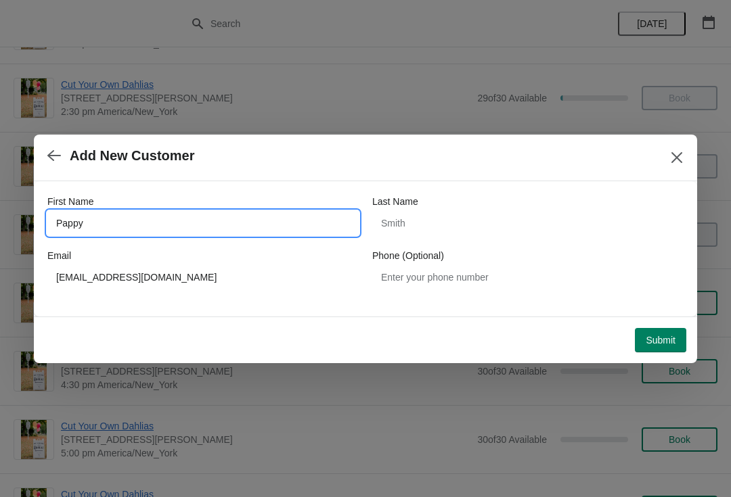
type input "Pappy"
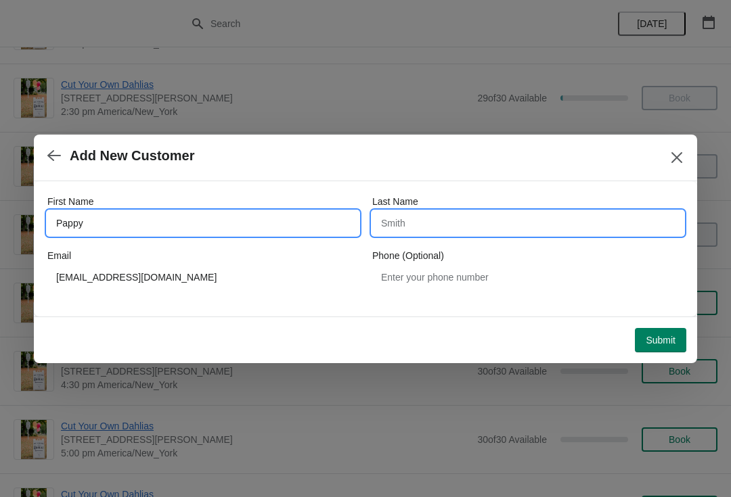
click at [494, 234] on input "Last Name" at bounding box center [527, 223] width 311 height 24
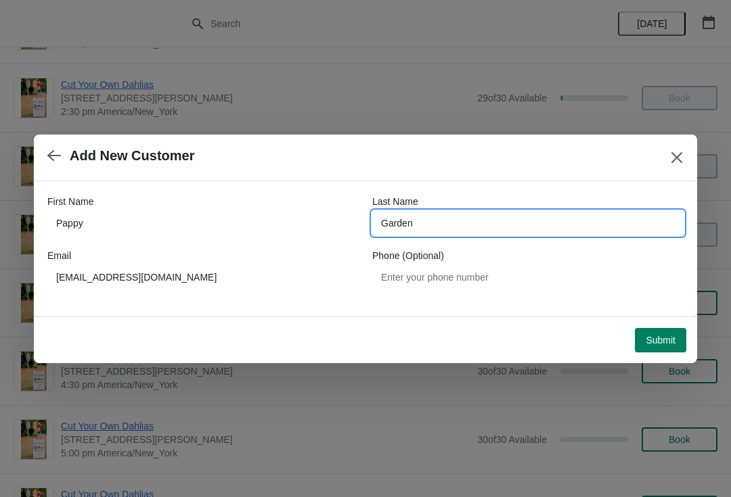
type input "Garden"
click at [670, 347] on button "Submit" at bounding box center [659, 340] width 51 height 24
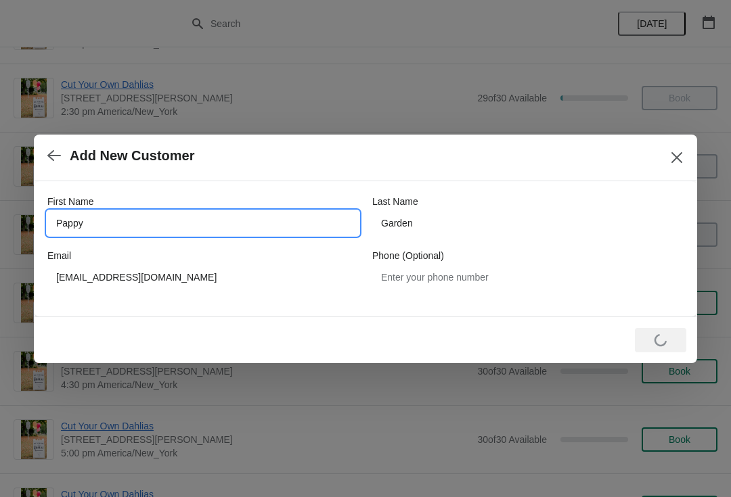
click at [326, 225] on input "Pappy" at bounding box center [202, 223] width 311 height 24
type input "P"
type input "[PERSON_NAME]"
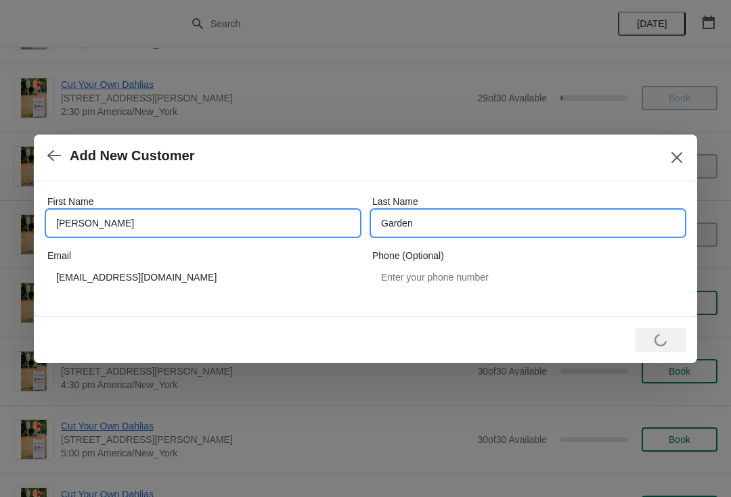
click at [561, 219] on input "Garden" at bounding box center [527, 223] width 311 height 24
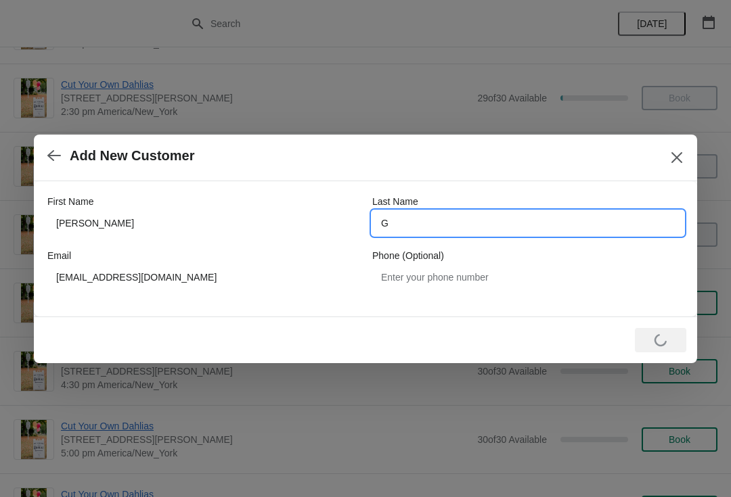
type input "G"
click at [676, 323] on div "Loading Submit" at bounding box center [362, 338] width 647 height 30
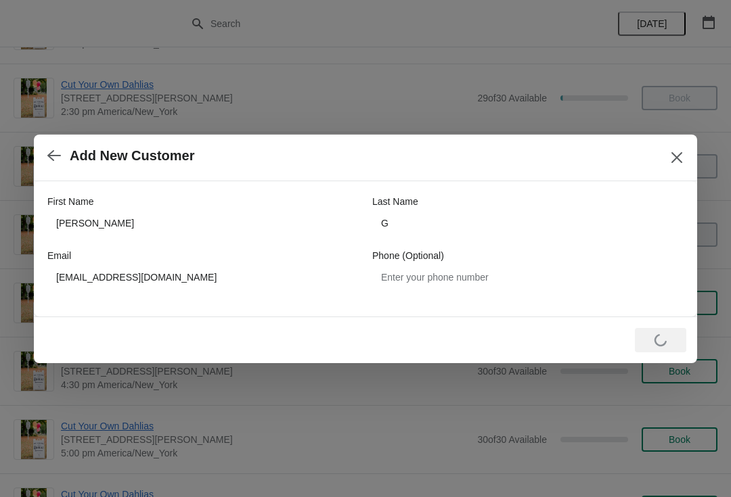
click at [672, 347] on div "Loading Submit" at bounding box center [659, 340] width 51 height 24
click at [680, 160] on icon "Close" at bounding box center [676, 157] width 11 height 11
